Goal: Information Seeking & Learning: Check status

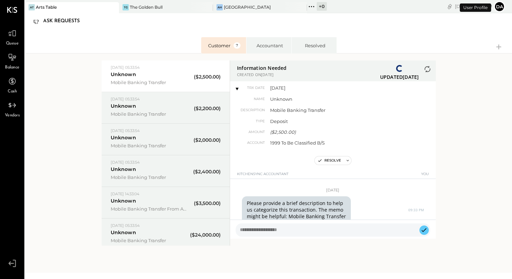
scroll to position [163, 0]
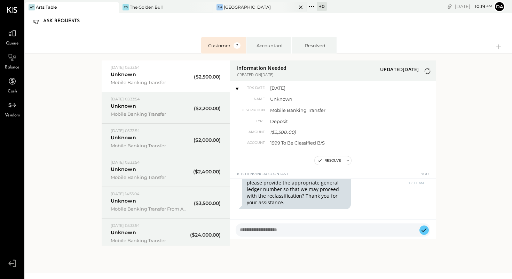
click at [224, 6] on div "[GEOGRAPHIC_DATA]" at bounding box center [247, 7] width 47 height 6
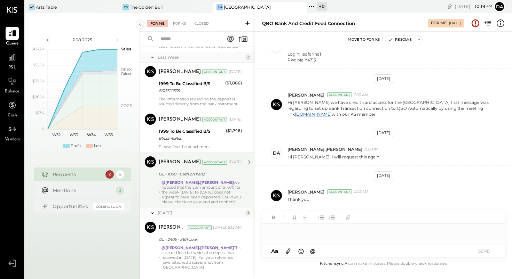
scroll to position [148, 0]
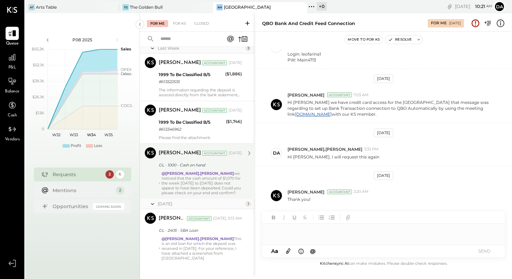
click at [187, 183] on div "@[PERSON_NAME].[PERSON_NAME] we noticed that the cash amount of $1,070 for the …" at bounding box center [201, 183] width 80 height 24
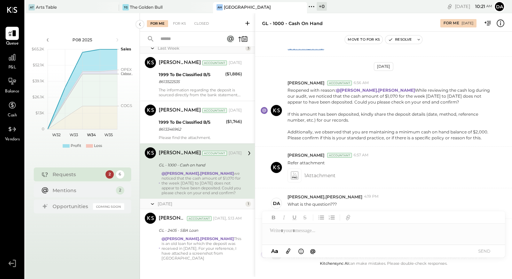
scroll to position [161, 0]
